Goal: Task Accomplishment & Management: Manage account settings

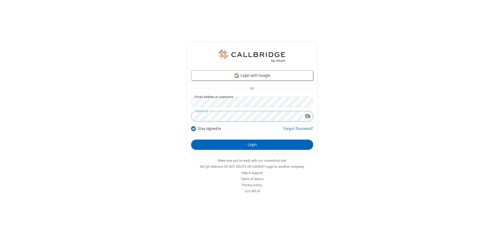
click at [252, 145] on button "Login" at bounding box center [252, 145] width 122 height 11
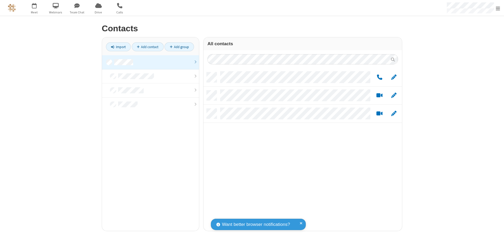
scroll to position [159, 194]
click at [150, 62] on link at bounding box center [150, 62] width 97 height 14
click at [179, 47] on link "Add group" at bounding box center [178, 46] width 29 height 9
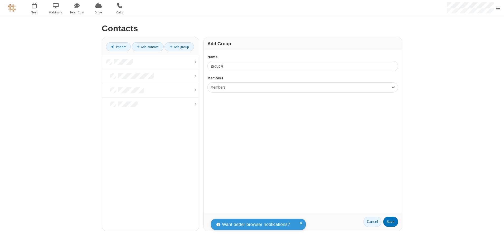
type input "group4"
type input "name20"
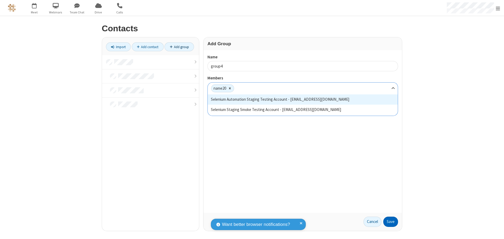
click at [390, 222] on button "Save" at bounding box center [390, 222] width 15 height 11
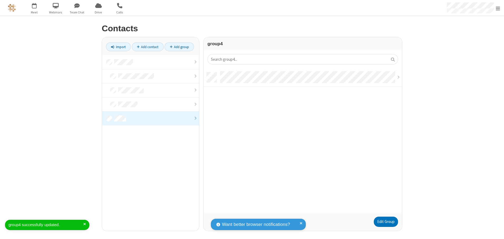
scroll to position [141, 194]
click at [147, 47] on link "Add contact" at bounding box center [148, 46] width 32 height 9
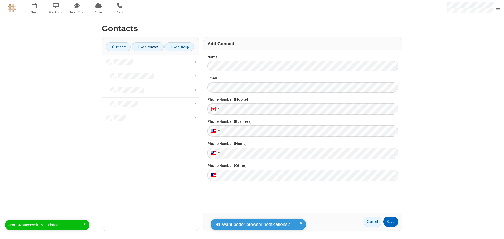
click at [390, 222] on button "Save" at bounding box center [390, 222] width 15 height 11
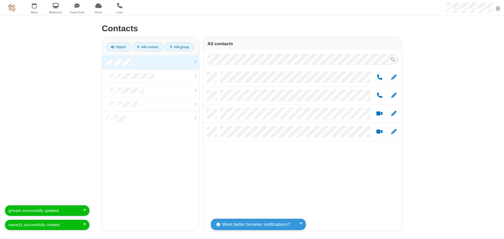
scroll to position [159, 194]
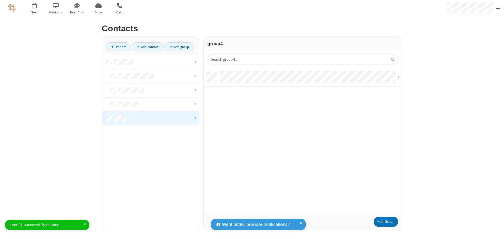
scroll to position [141, 194]
click at [385, 222] on link "Edit Group" at bounding box center [385, 222] width 24 height 11
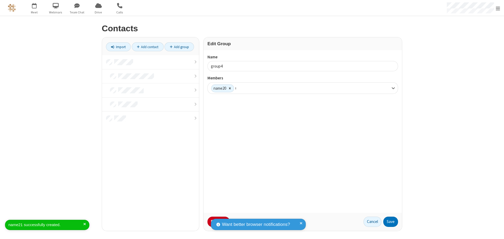
type input "name21"
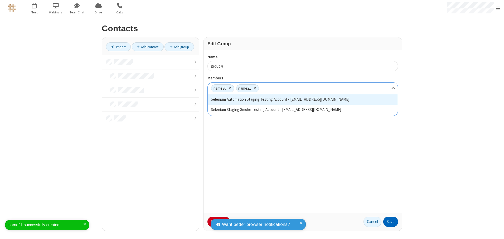
click at [390, 222] on button "Save" at bounding box center [390, 222] width 15 height 11
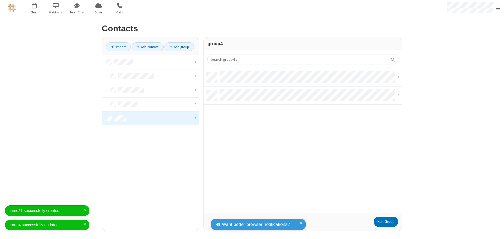
scroll to position [141, 194]
